Goal: Transaction & Acquisition: Purchase product/service

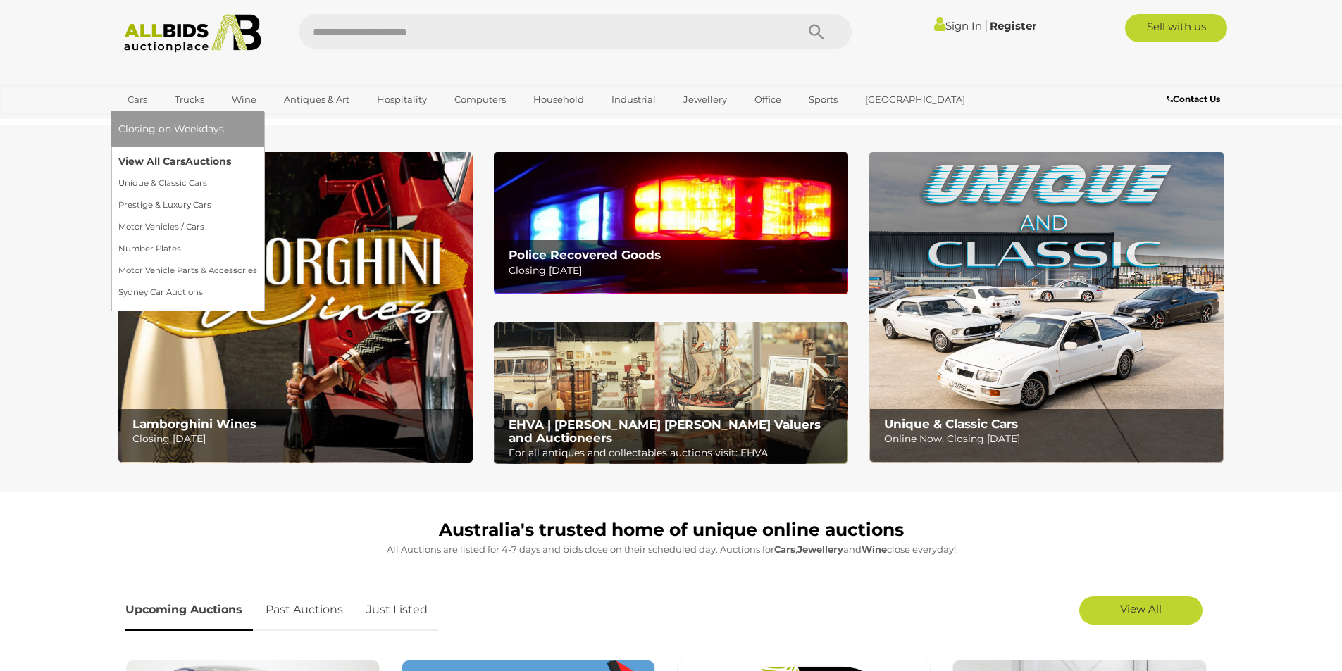
click at [156, 164] on link "View All Cars Auctions" at bounding box center [187, 162] width 139 height 22
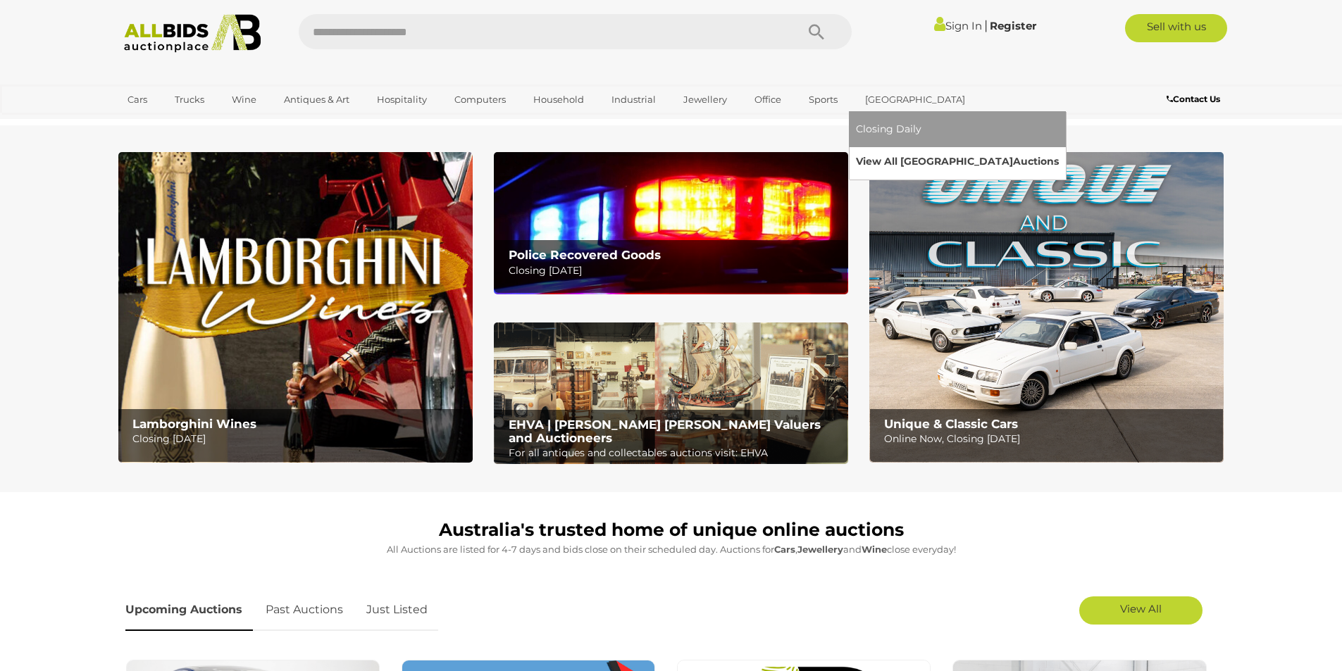
click at [885, 154] on link "View All Sydney Auctions" at bounding box center [957, 162] width 203 height 22
